Goal: Entertainment & Leisure: Consume media (video, audio)

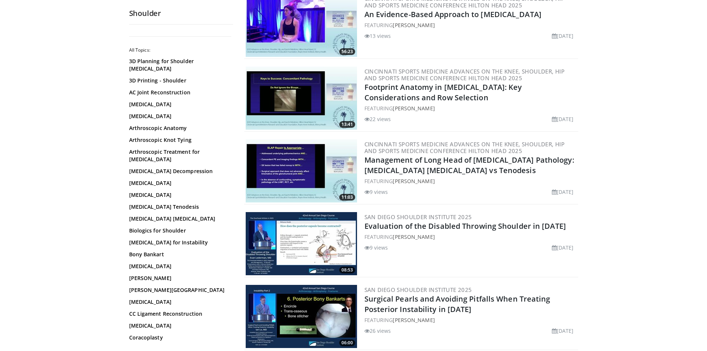
scroll to position [1559, 0]
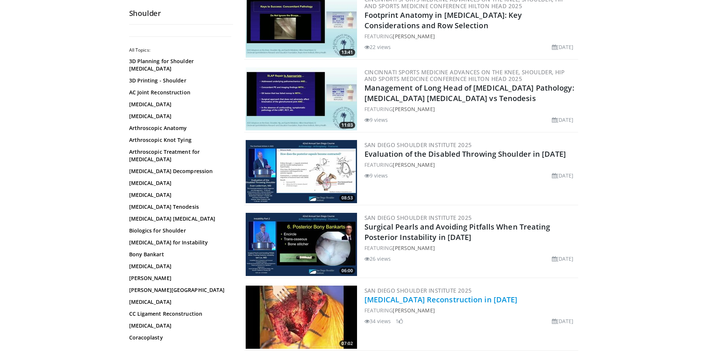
click at [469, 294] on link "[MEDICAL_DATA] Reconstruction in [DATE]" at bounding box center [440, 299] width 153 height 10
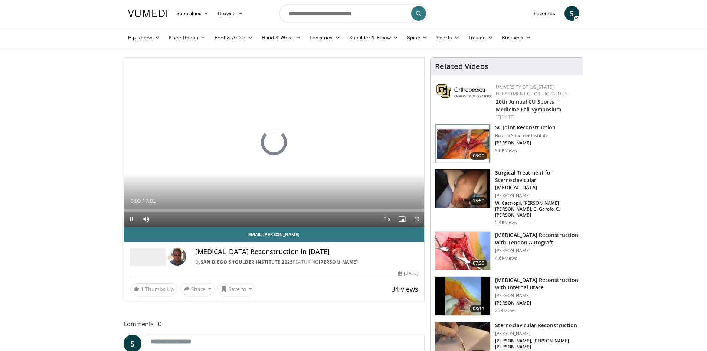
click at [415, 217] on span "Video Player" at bounding box center [416, 219] width 15 height 15
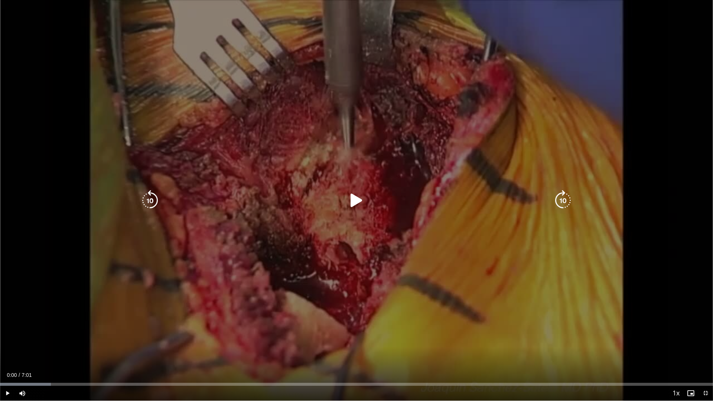
click at [359, 199] on icon "Video Player" at bounding box center [356, 200] width 21 height 21
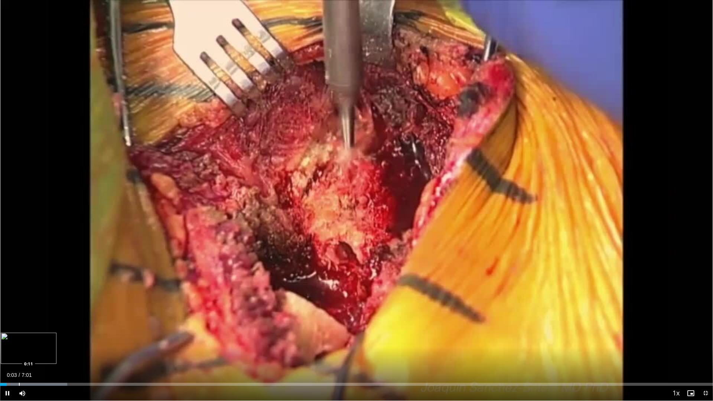
click at [20, 350] on div "Progress Bar" at bounding box center [33, 384] width 67 height 3
click at [34, 350] on div "Progress Bar" at bounding box center [33, 384] width 1 height 3
click at [29, 350] on div "Progress Bar" at bounding box center [29, 384] width 1 height 3
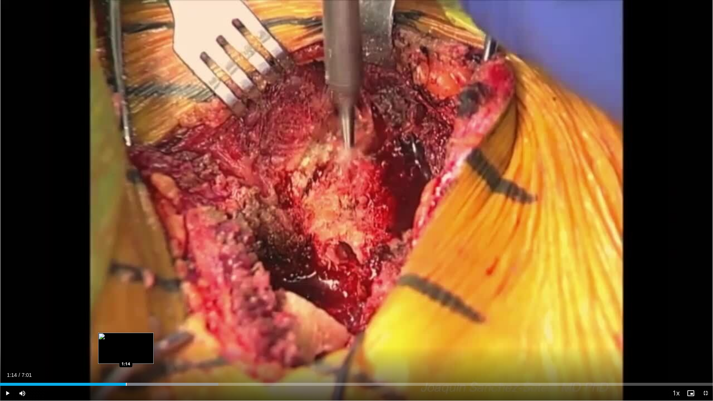
click at [126, 350] on div "Progress Bar" at bounding box center [126, 384] width 1 height 3
click at [145, 350] on div "Loaded : 30.61% 1:15 1:25" at bounding box center [356, 382] width 713 height 7
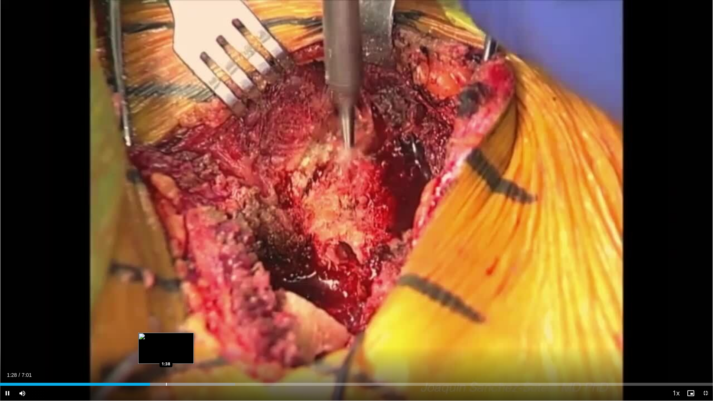
click at [166, 350] on div "Loaded : 32.97% 1:28 1:38" at bounding box center [356, 382] width 713 height 7
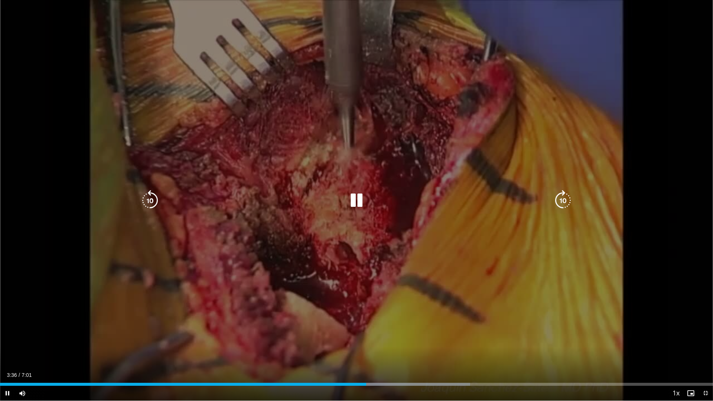
click at [360, 203] on icon "Video Player" at bounding box center [356, 200] width 21 height 21
click at [219, 210] on div "10 seconds Tap to unmute" at bounding box center [356, 200] width 713 height 400
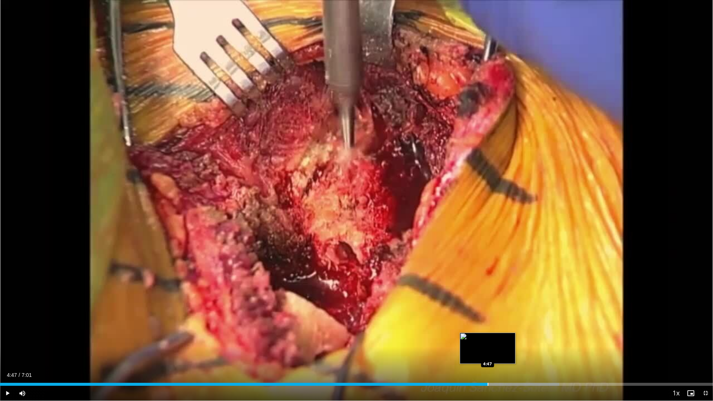
click at [487, 350] on div "Progress Bar" at bounding box center [487, 384] width 1 height 3
click at [505, 350] on div "Current Time 4:49 / Duration 7:01 Pause Skip Backward Skip Forward Mute 5% Load…" at bounding box center [356, 393] width 713 height 15
click at [521, 350] on div "Loaded : 80.83% 4:51 5:07" at bounding box center [356, 382] width 713 height 7
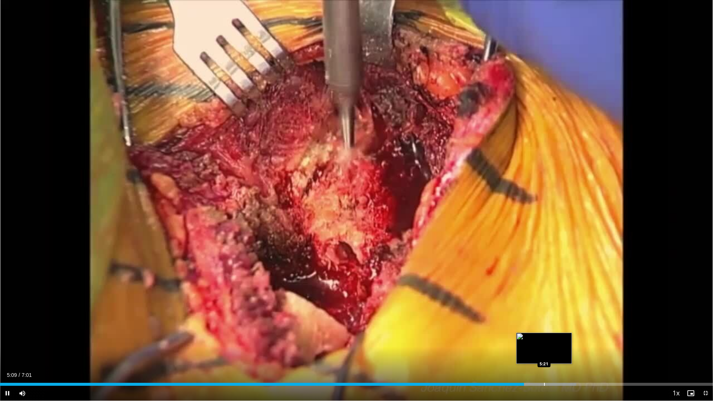
click at [544, 350] on div "Loaded : 80.83% 5:09 5:21" at bounding box center [356, 382] width 713 height 7
click at [567, 350] on div "Progress Bar" at bounding box center [567, 384] width 1 height 3
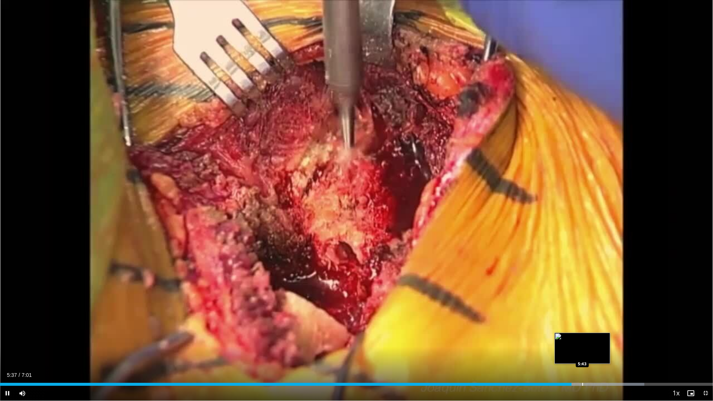
click at [582, 350] on div "Progress Bar" at bounding box center [582, 384] width 1 height 3
click at [599, 350] on div "Progress Bar" at bounding box center [599, 384] width 1 height 3
click at [620, 350] on div "Progress Bar" at bounding box center [619, 384] width 1 height 3
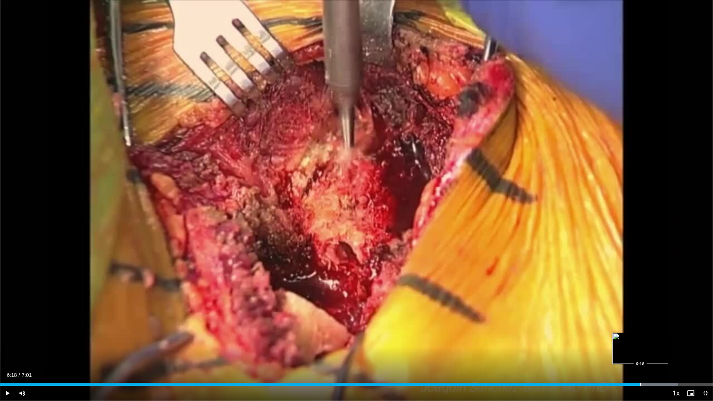
click at [640, 350] on div "Loaded : 95.09% 6:18 6:18" at bounding box center [356, 382] width 713 height 7
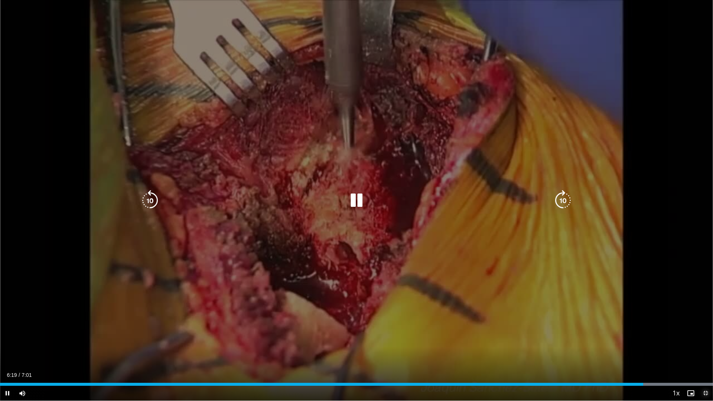
click at [704, 350] on span "Video Player" at bounding box center [705, 393] width 15 height 15
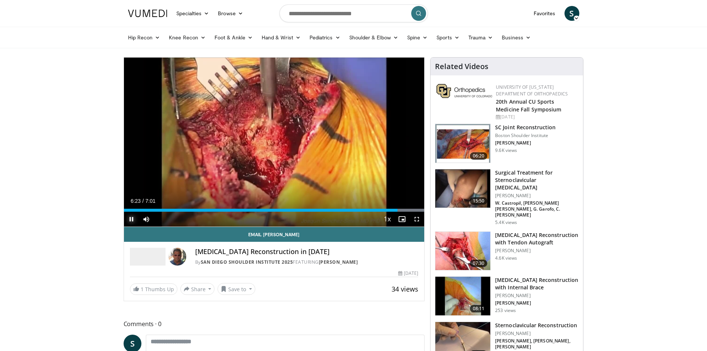
click at [130, 220] on span "Video Player" at bounding box center [131, 219] width 15 height 15
